Goal: Complete application form

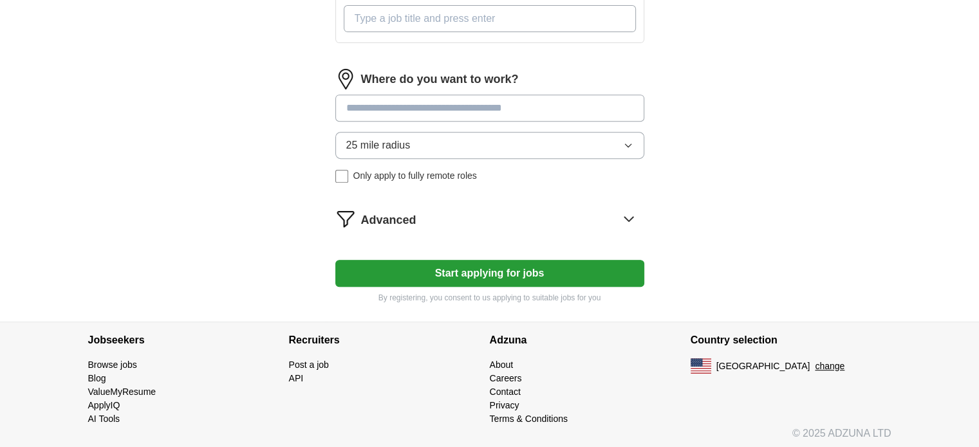
scroll to position [532, 0]
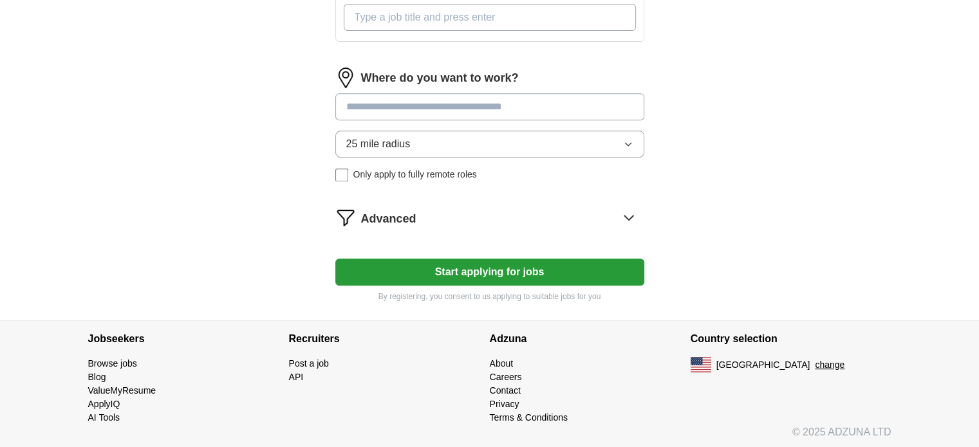
click at [473, 271] on button "Start applying for jobs" at bounding box center [489, 272] width 309 height 27
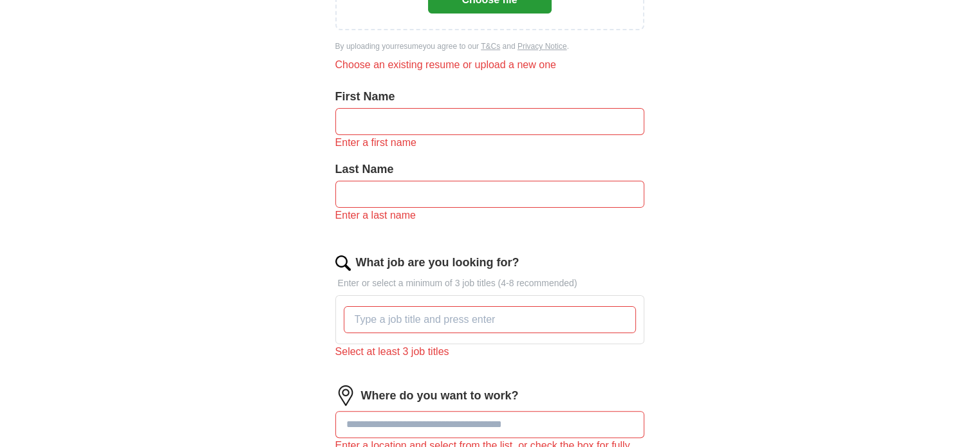
scroll to position [0, 0]
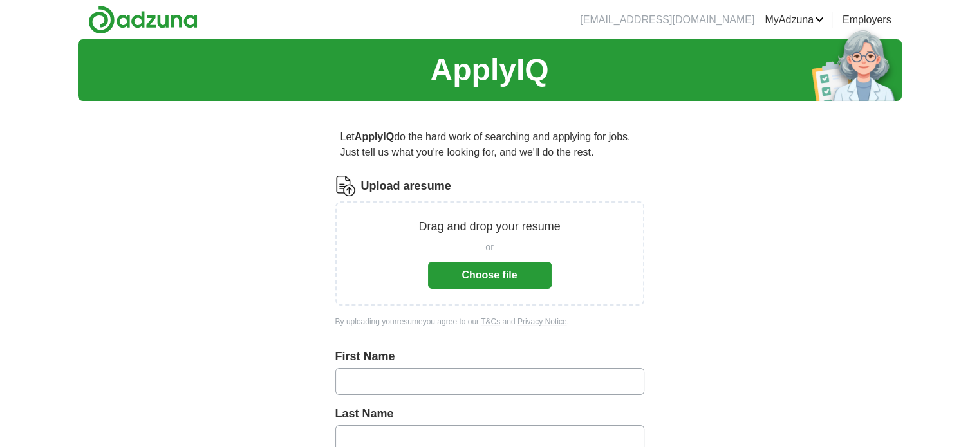
click at [495, 270] on button "Choose file" at bounding box center [490, 275] width 124 height 27
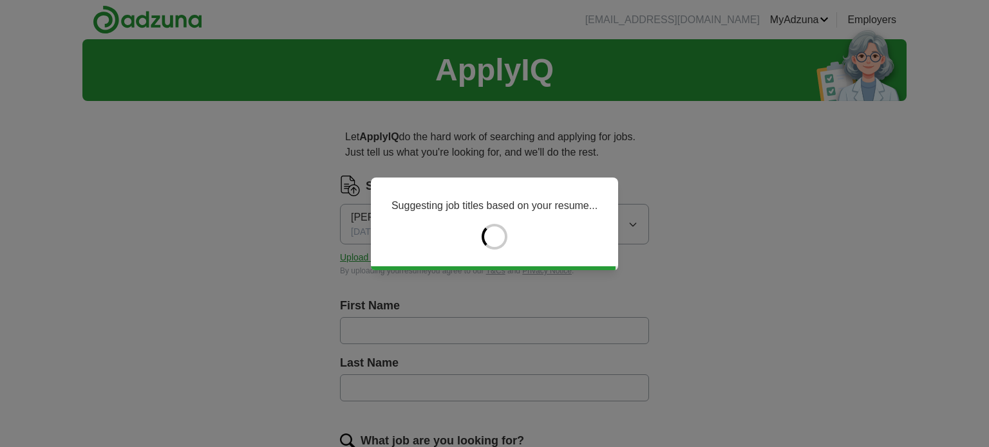
type input "******"
type input "********"
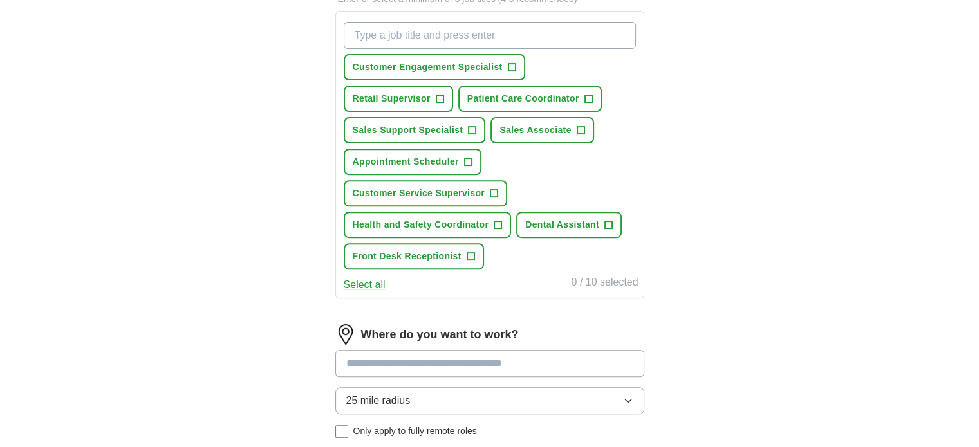
scroll to position [322, 0]
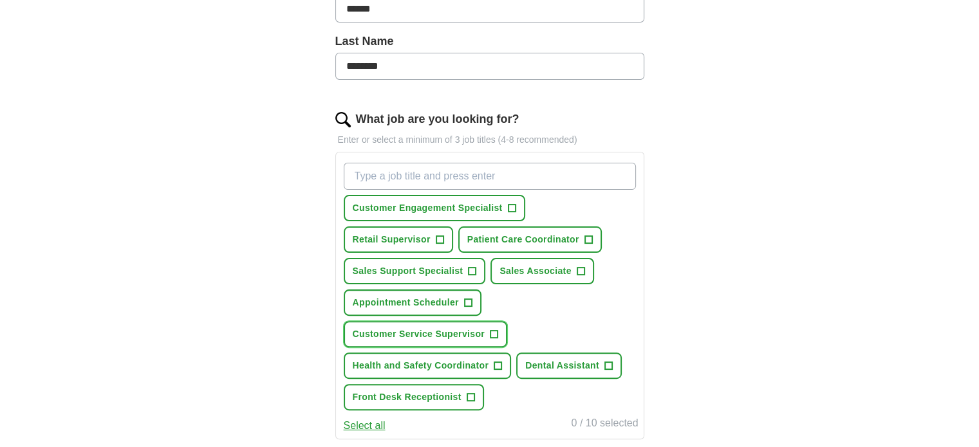
click at [502, 334] on button "Customer Service Supervisor +" at bounding box center [426, 334] width 164 height 26
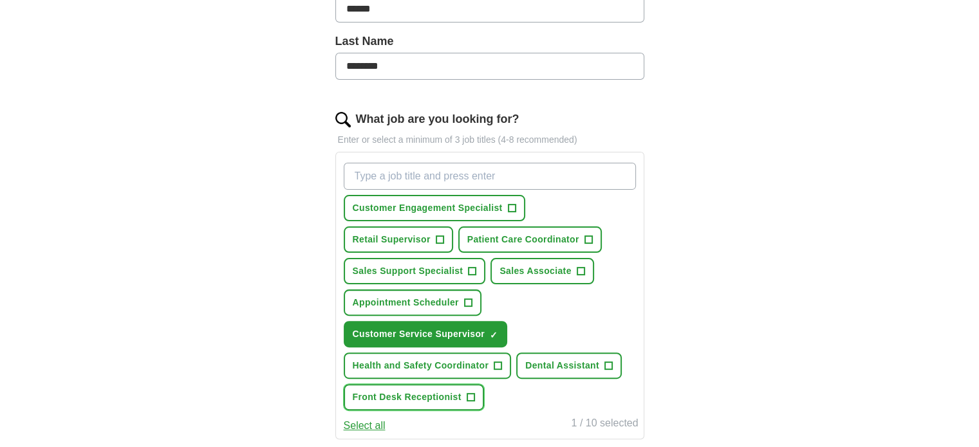
click at [469, 397] on span "+" at bounding box center [471, 398] width 8 height 10
click at [514, 205] on span "+" at bounding box center [512, 208] width 8 height 10
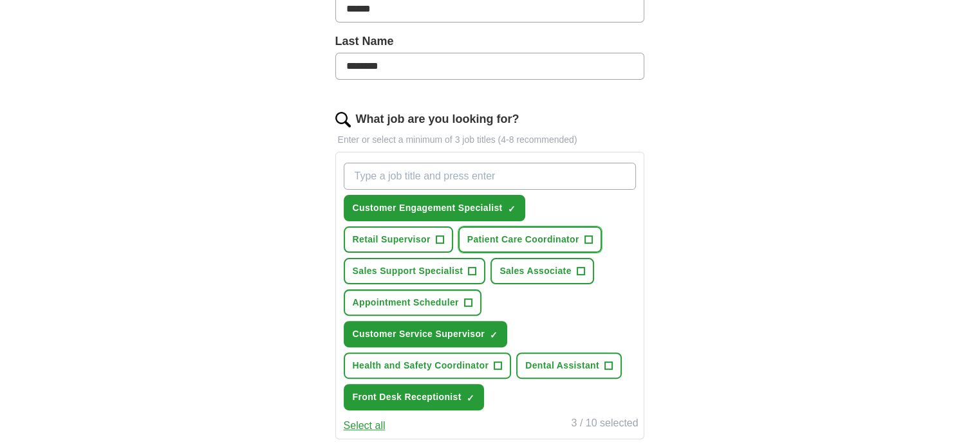
click at [589, 228] on button "Patient Care Coordinator +" at bounding box center [530, 240] width 144 height 26
click at [475, 267] on span "+" at bounding box center [473, 272] width 8 height 10
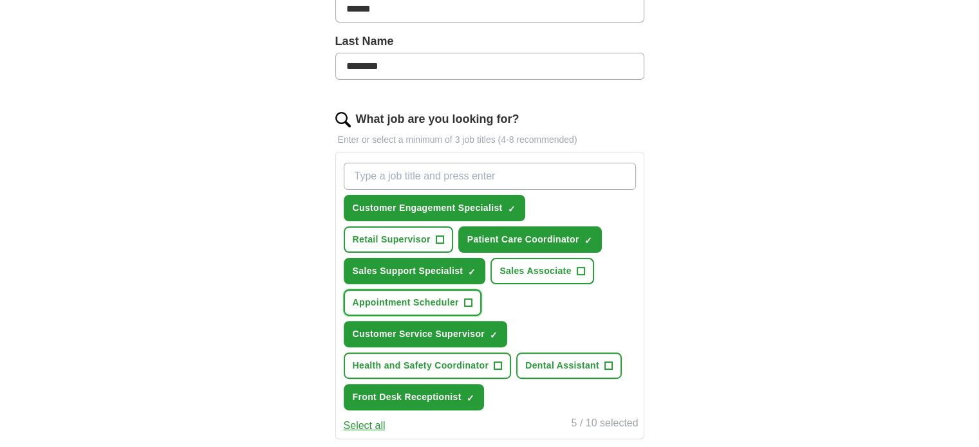
click at [466, 301] on span "+" at bounding box center [468, 303] width 8 height 10
drag, startPoint x: 466, startPoint y: 301, endPoint x: 522, endPoint y: 308, distance: 55.8
click at [522, 308] on div "Customer Engagement Specialist ✓ × Retail Supervisor + Patient Care Coordinator…" at bounding box center [489, 287] width 297 height 258
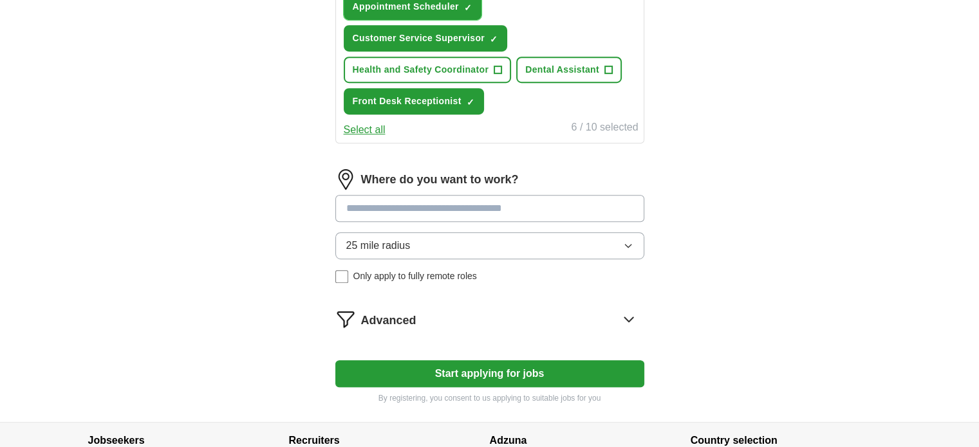
scroll to position [620, 0]
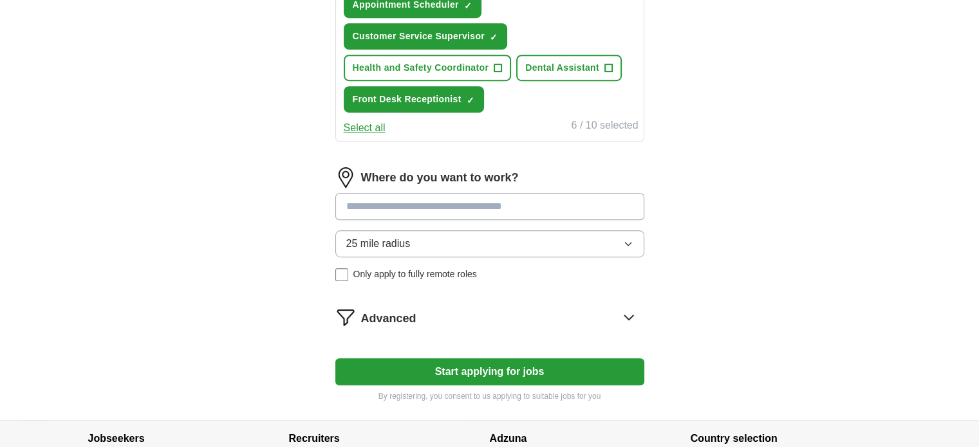
click at [507, 367] on button "Start applying for jobs" at bounding box center [489, 372] width 309 height 27
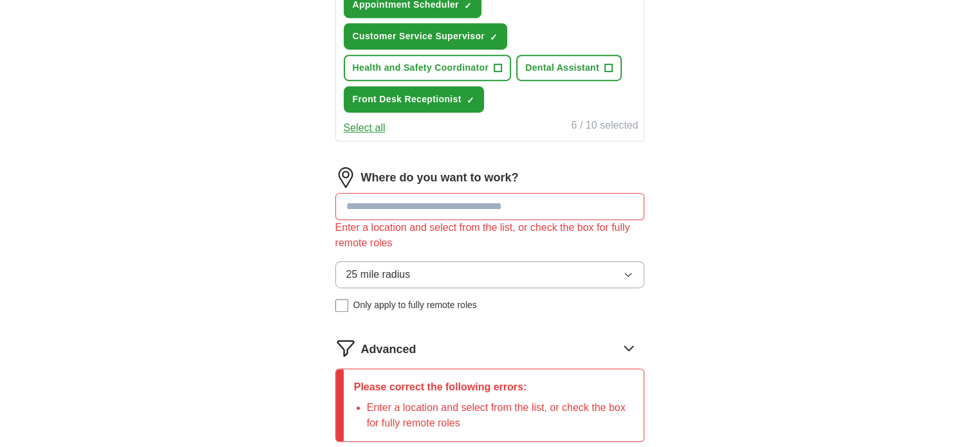
click at [418, 201] on input at bounding box center [489, 206] width 309 height 27
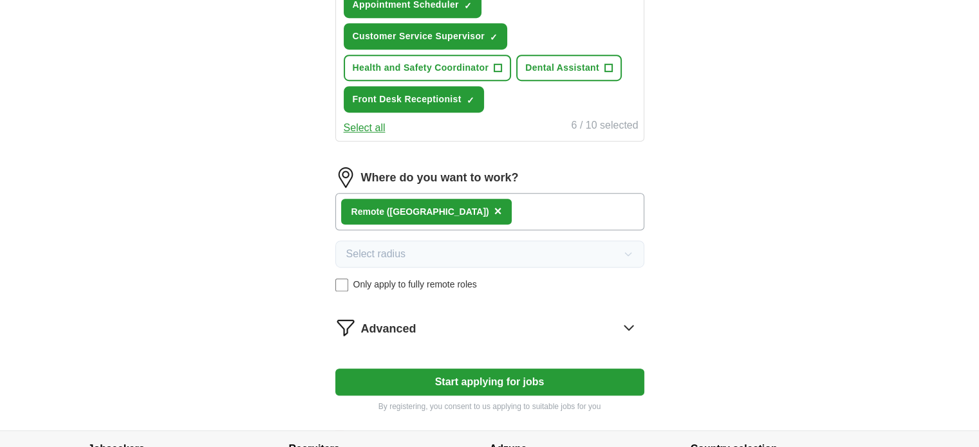
scroll to position [641, 0]
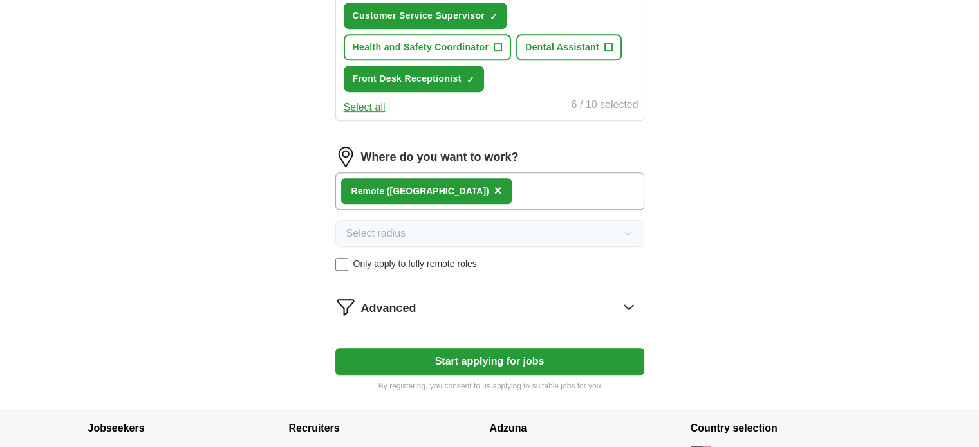
click at [507, 348] on button "Start applying for jobs" at bounding box center [489, 361] width 309 height 27
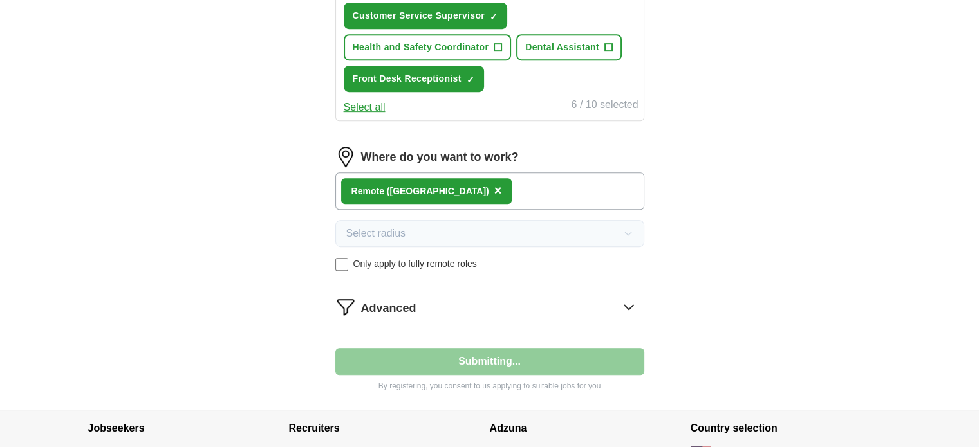
select select "**"
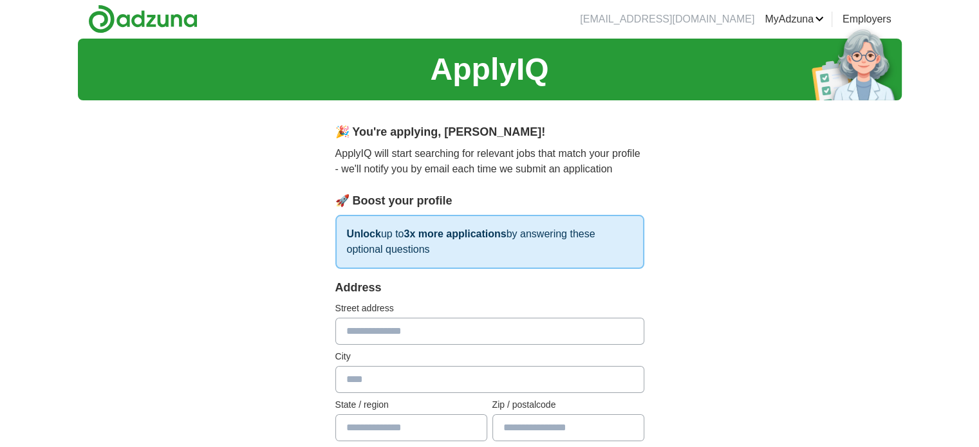
scroll to position [0, 0]
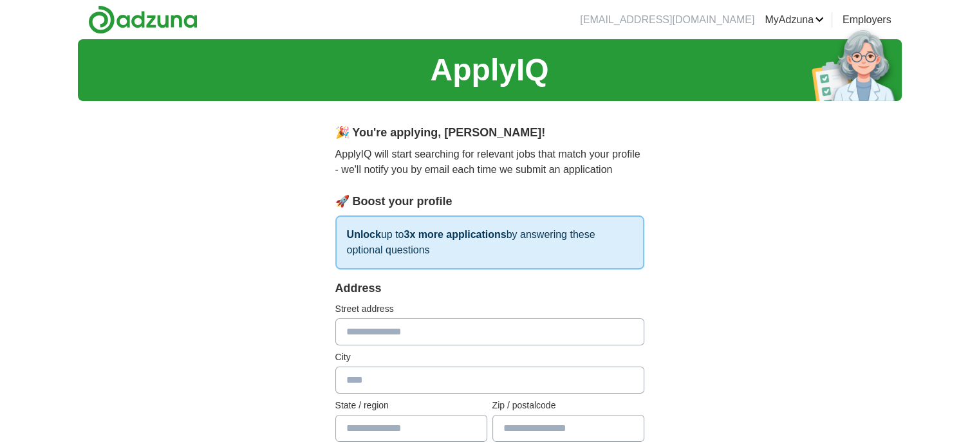
click at [458, 337] on input "text" at bounding box center [489, 332] width 309 height 27
type input "**********"
click at [418, 379] on input "text" at bounding box center [489, 380] width 309 height 27
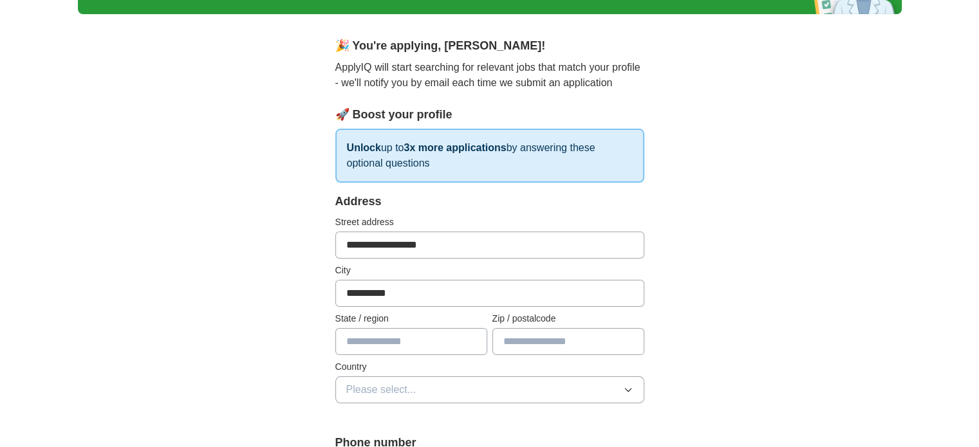
scroll to position [88, 0]
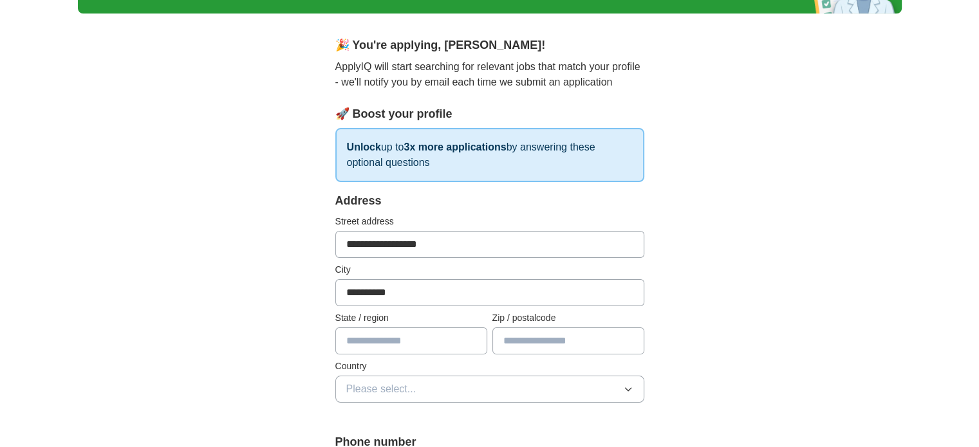
type input "**********"
click at [390, 346] on input "text" at bounding box center [411, 341] width 152 height 27
type input "**"
type input "*****"
click at [473, 395] on button "Please select..." at bounding box center [489, 389] width 309 height 27
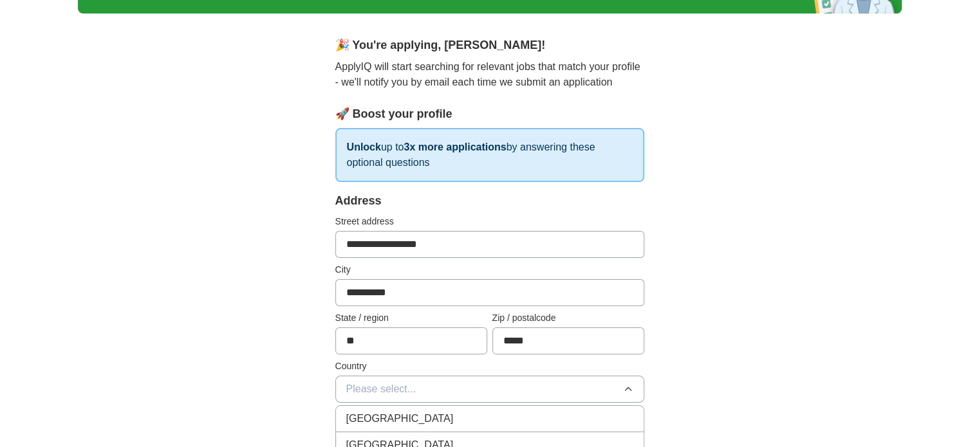
click at [402, 435] on li "[GEOGRAPHIC_DATA]" at bounding box center [490, 446] width 308 height 26
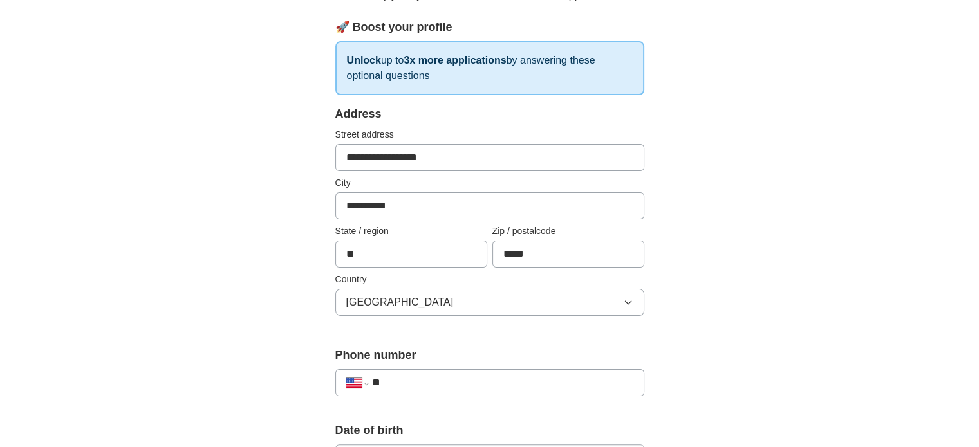
scroll to position [234, 0]
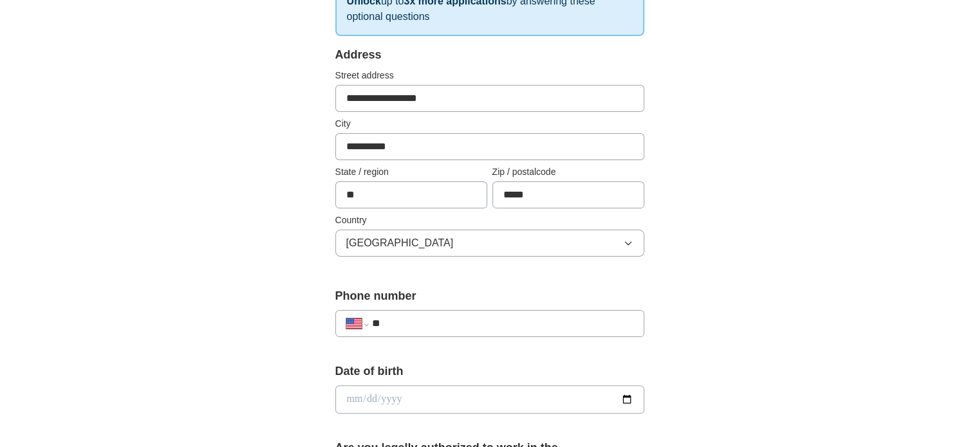
click at [424, 323] on input "**" at bounding box center [501, 323] width 261 height 15
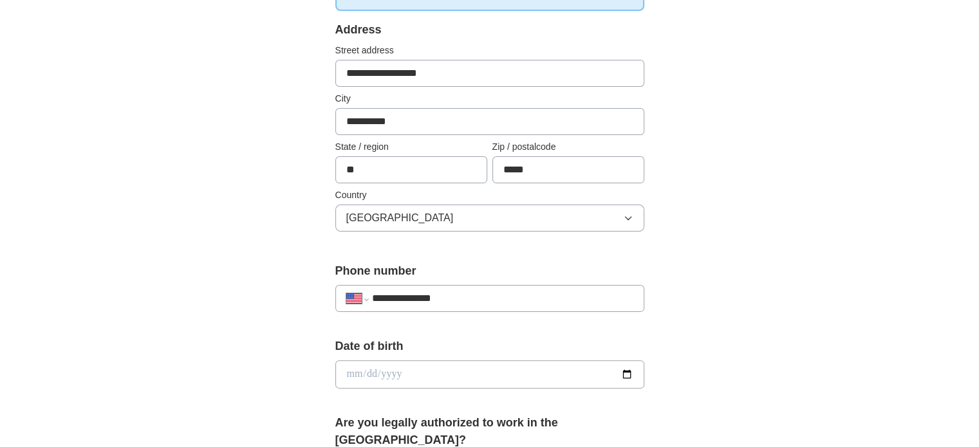
scroll to position [260, 0]
type input "**********"
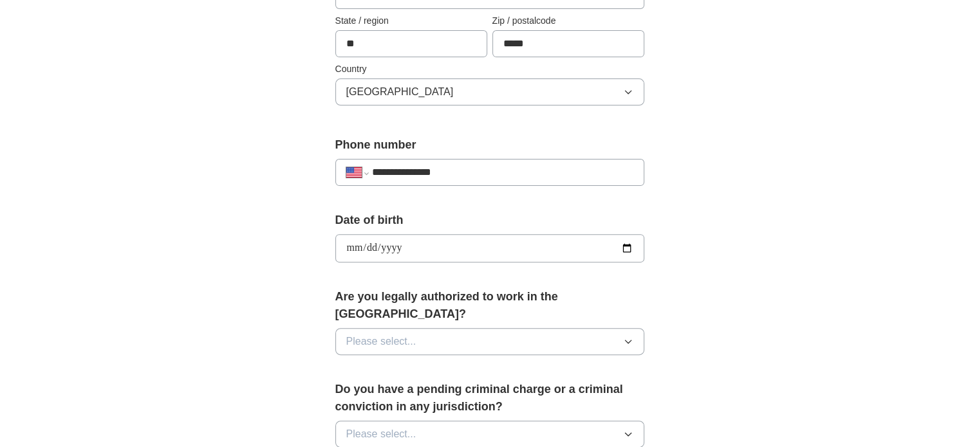
click at [428, 328] on button "Please select..." at bounding box center [489, 341] width 309 height 27
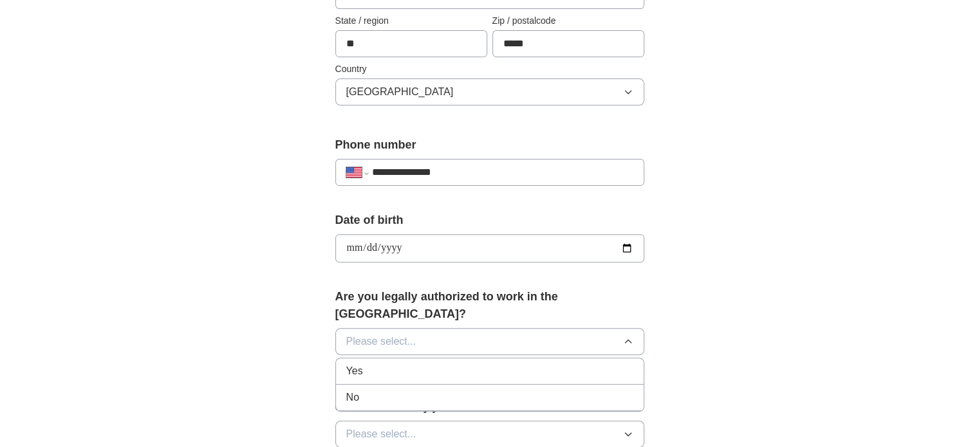
click at [392, 364] on div "Yes" at bounding box center [489, 371] width 287 height 15
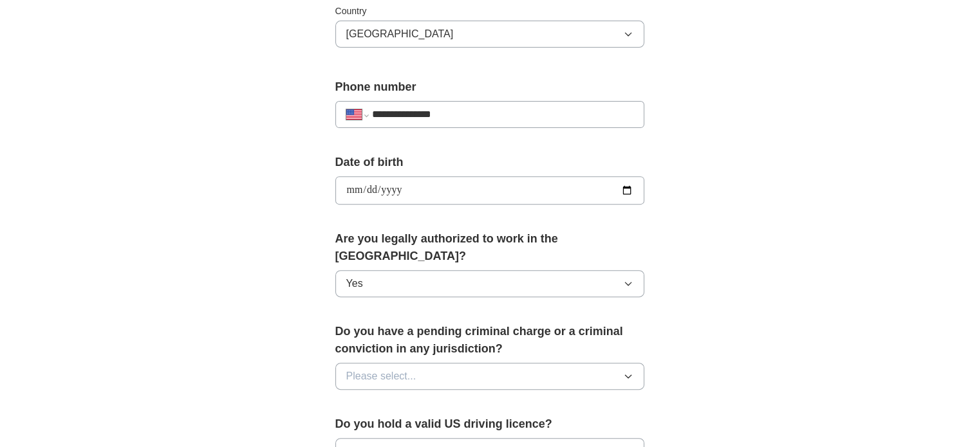
scroll to position [460, 0]
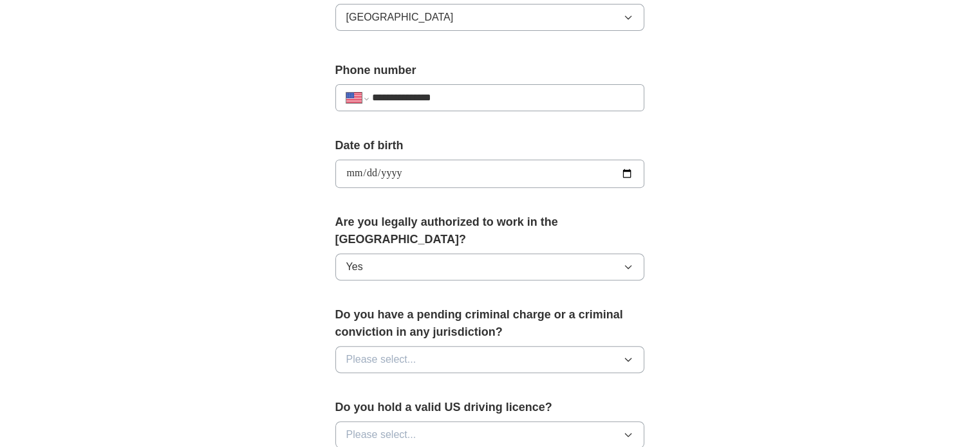
click at [422, 346] on button "Please select..." at bounding box center [489, 359] width 309 height 27
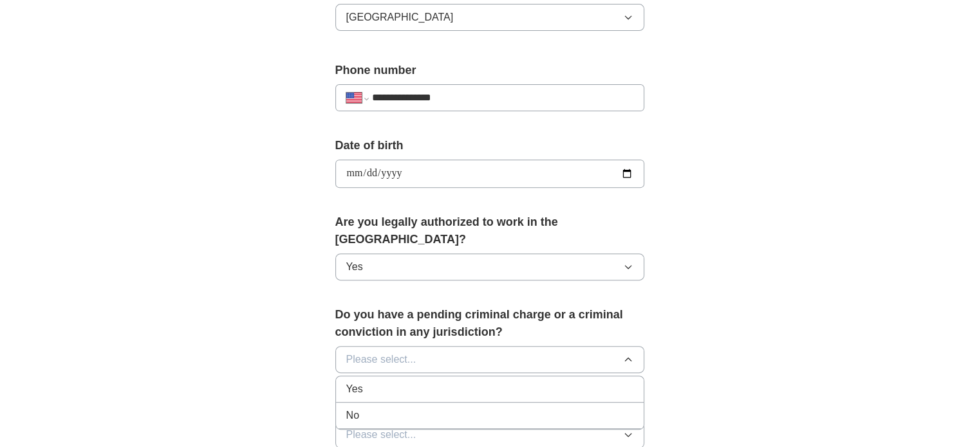
click at [397, 408] on div "No" at bounding box center [489, 415] width 287 height 15
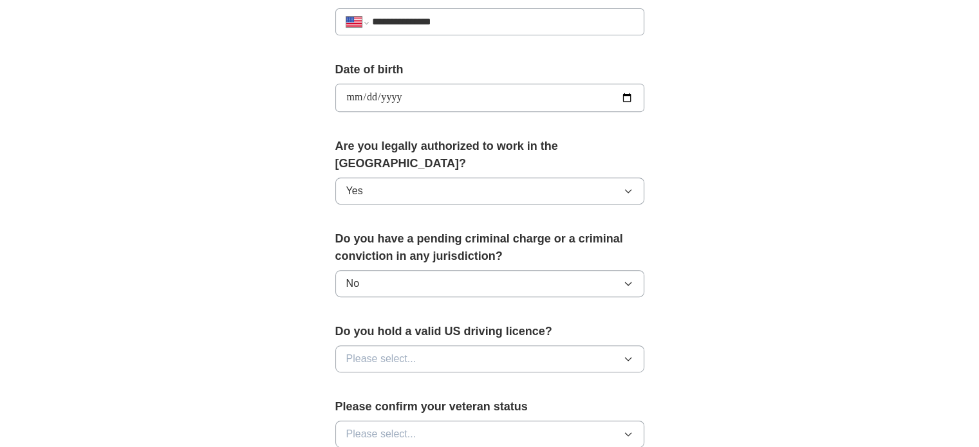
scroll to position [537, 0]
click at [414, 350] on span "Please select..." at bounding box center [381, 357] width 70 height 15
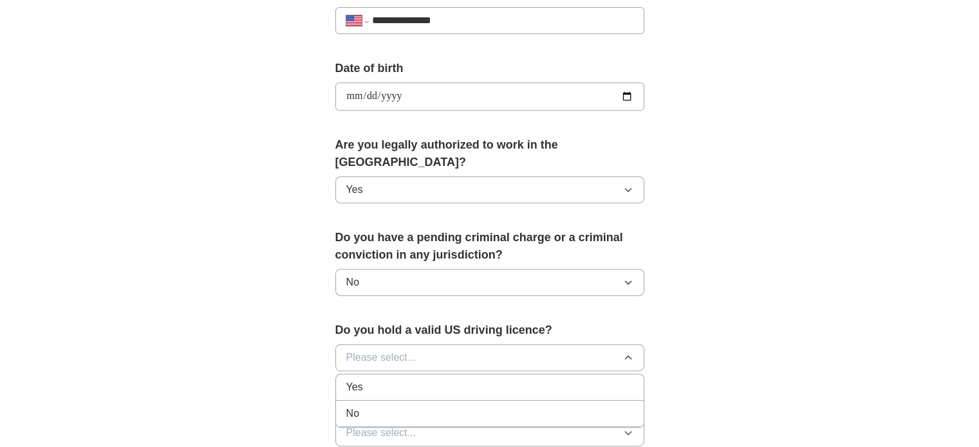
click at [406, 375] on li "Yes" at bounding box center [490, 388] width 308 height 26
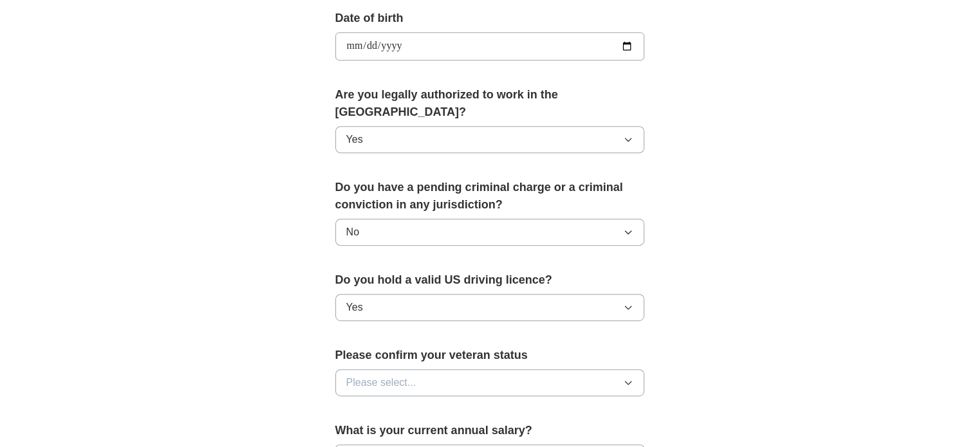
scroll to position [595, 0]
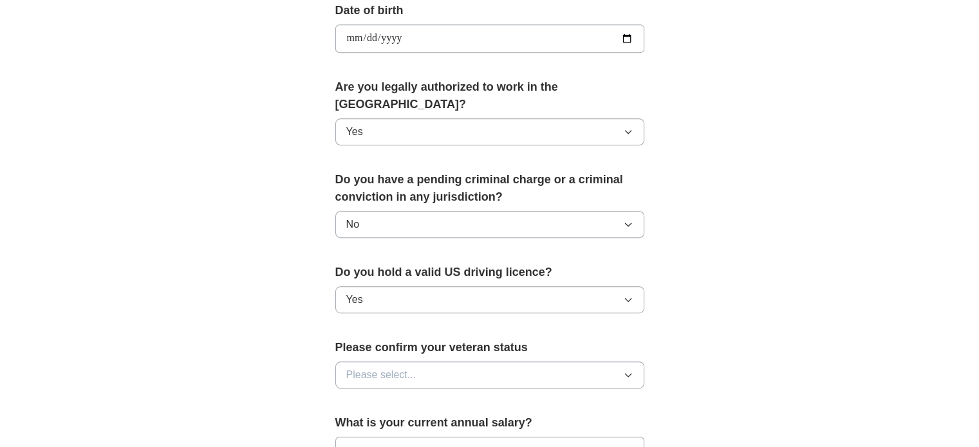
click at [406, 368] on span "Please select..." at bounding box center [381, 375] width 70 height 15
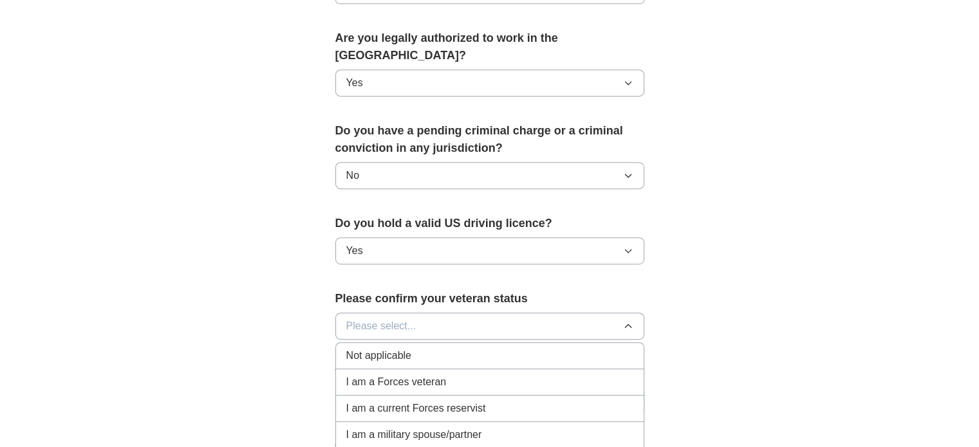
scroll to position [667, 0]
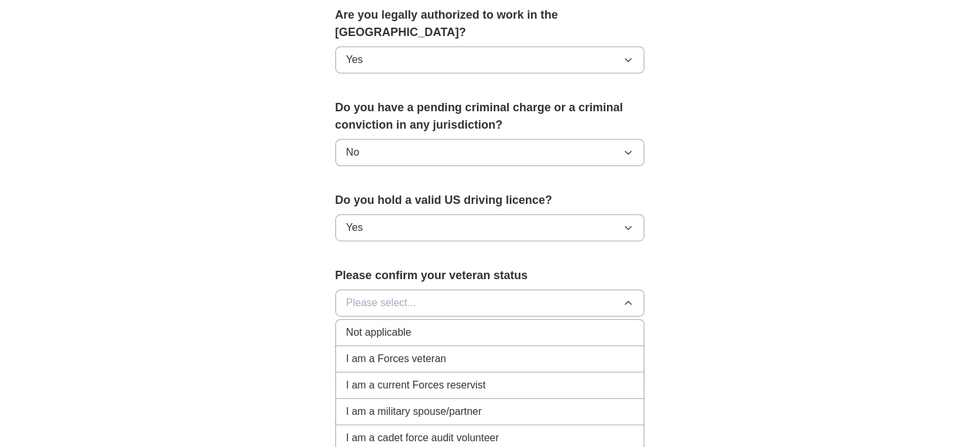
click at [404, 325] on span "Not applicable" at bounding box center [378, 332] width 65 height 15
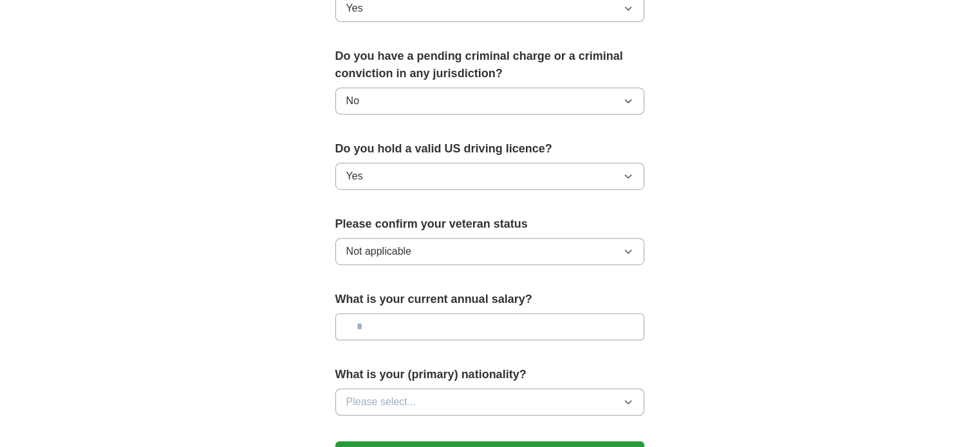
scroll to position [719, 0]
click at [403, 314] on input "text" at bounding box center [489, 327] width 309 height 27
click at [379, 395] on span "Please select..." at bounding box center [381, 402] width 70 height 15
click at [377, 419] on li "American" at bounding box center [490, 432] width 308 height 26
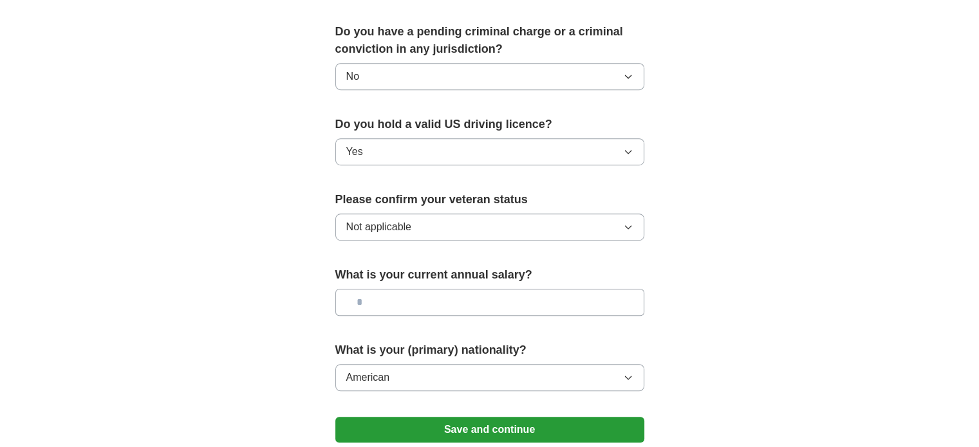
scroll to position [748, 0]
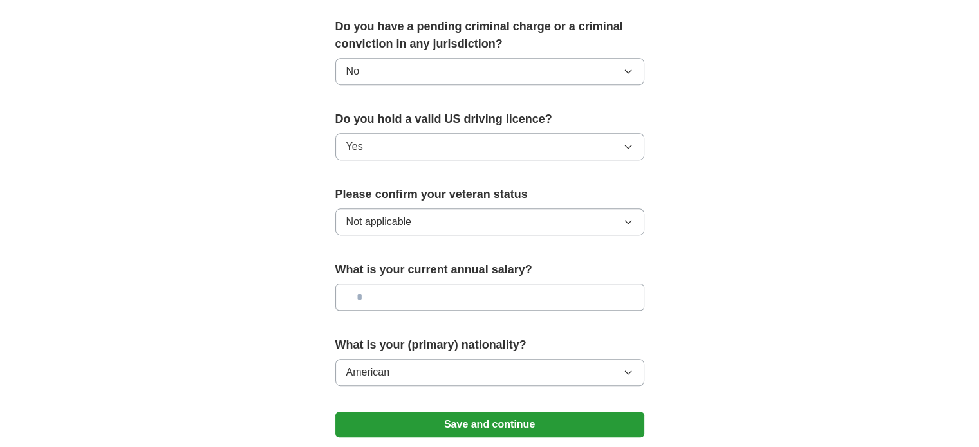
click at [368, 287] on input "text" at bounding box center [489, 297] width 309 height 27
click at [393, 364] on button "American" at bounding box center [489, 372] width 309 height 27
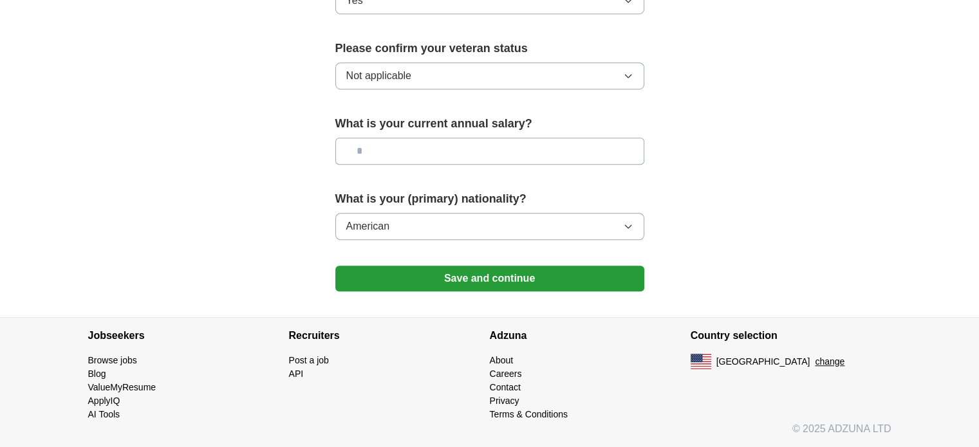
scroll to position [873, 0]
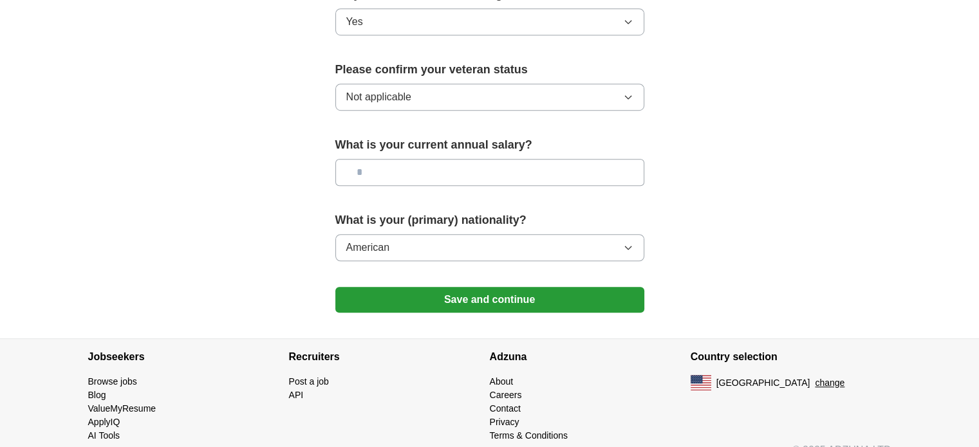
click at [412, 159] on input "text" at bounding box center [489, 172] width 309 height 27
type input "*******"
click at [461, 287] on button "Save and continue" at bounding box center [489, 300] width 309 height 26
